Goal: Task Accomplishment & Management: Complete application form

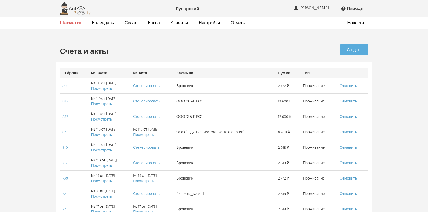
click at [76, 25] on link "Шахматка" at bounding box center [70, 23] width 21 height 6
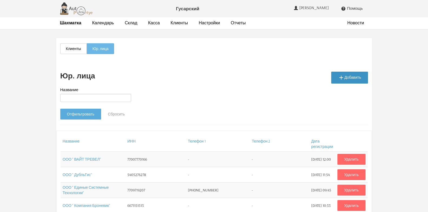
click at [353, 78] on link " Добавить" at bounding box center [349, 78] width 37 height 12
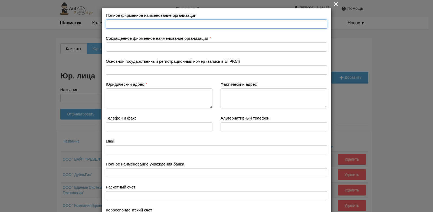
click at [119, 22] on input "text" at bounding box center [216, 23] width 221 height 9
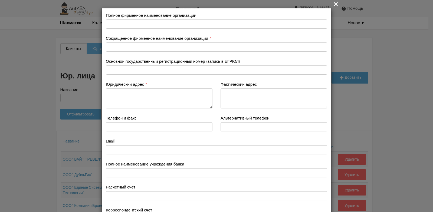
click at [334, 5] on icon "" at bounding box center [335, 4] width 6 height 6
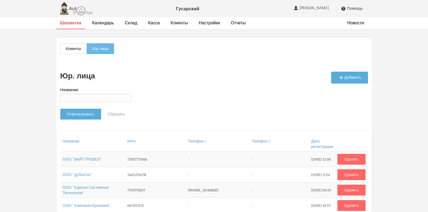
click at [78, 23] on strong "Шахматка" at bounding box center [70, 22] width 21 height 5
